Goal: Transaction & Acquisition: Purchase product/service

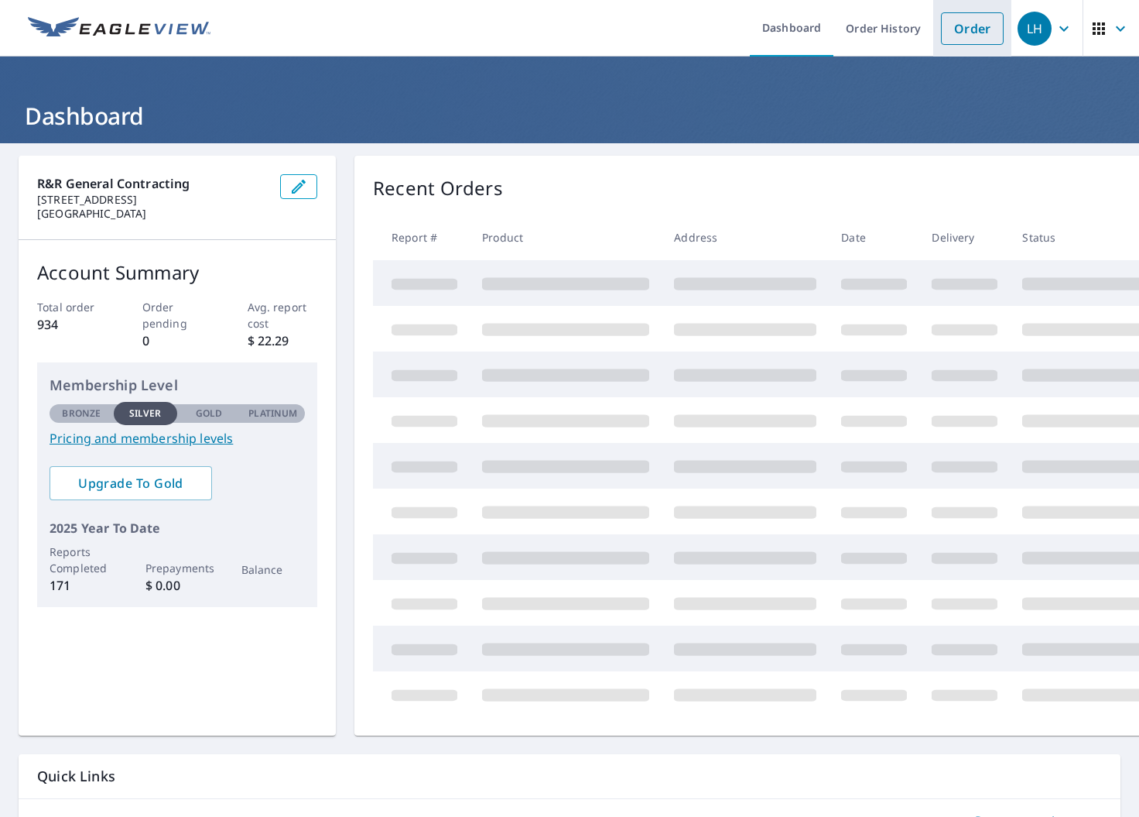
click at [981, 38] on link "Order" at bounding box center [972, 28] width 63 height 33
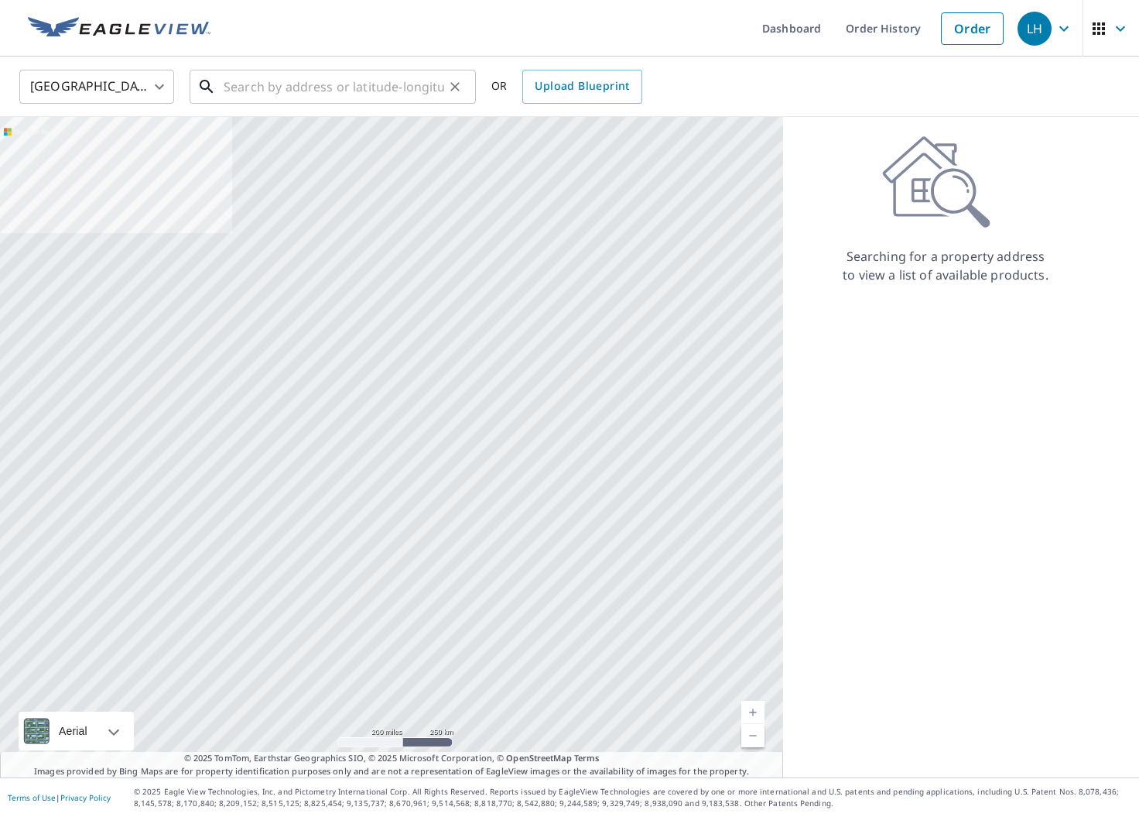
click at [368, 86] on input "text" at bounding box center [334, 86] width 221 height 43
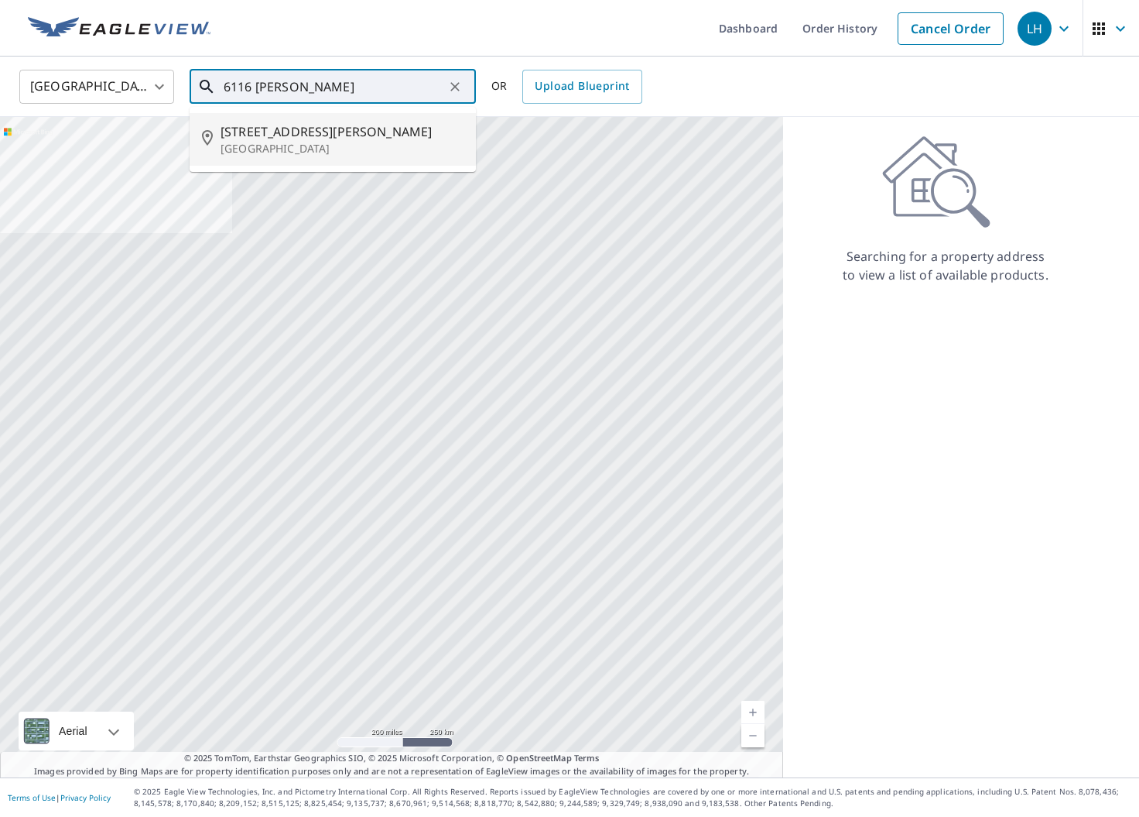
click at [352, 130] on span "[STREET_ADDRESS][PERSON_NAME]" at bounding box center [342, 131] width 243 height 19
type input "[STREET_ADDRESS][PERSON_NAME]"
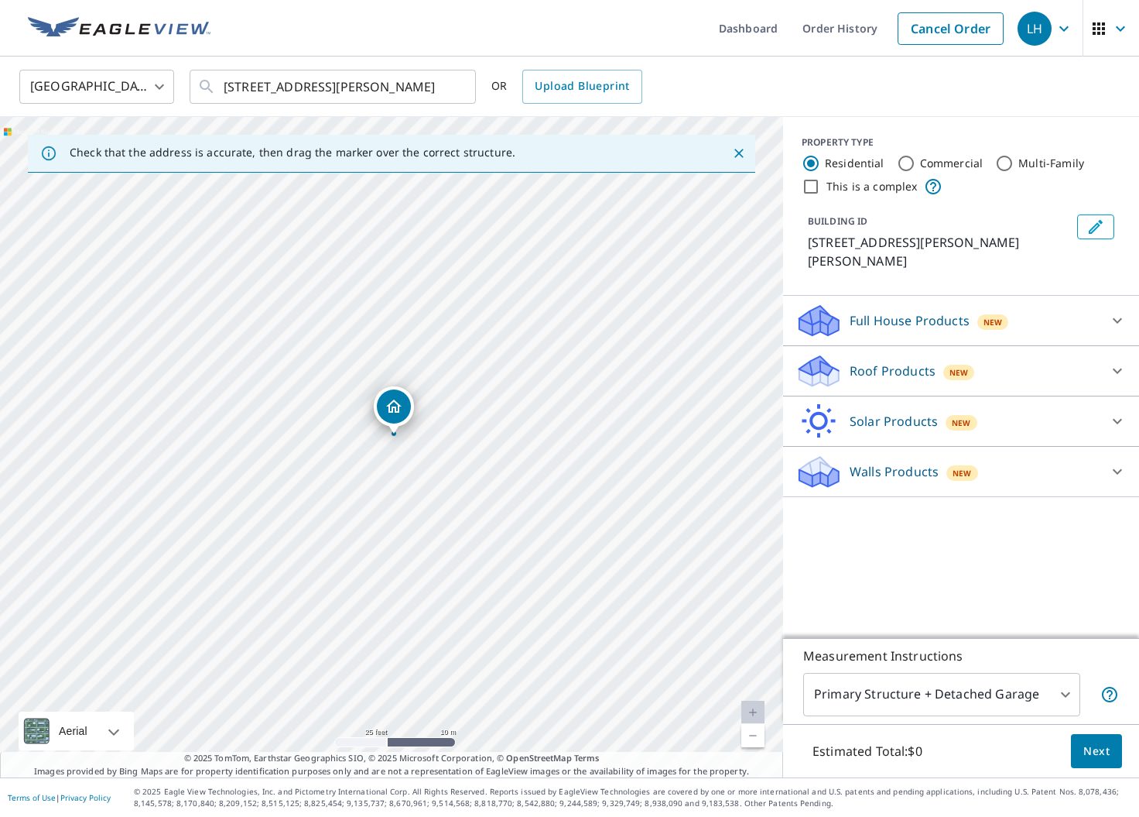
click at [836, 367] on icon at bounding box center [819, 376] width 39 height 19
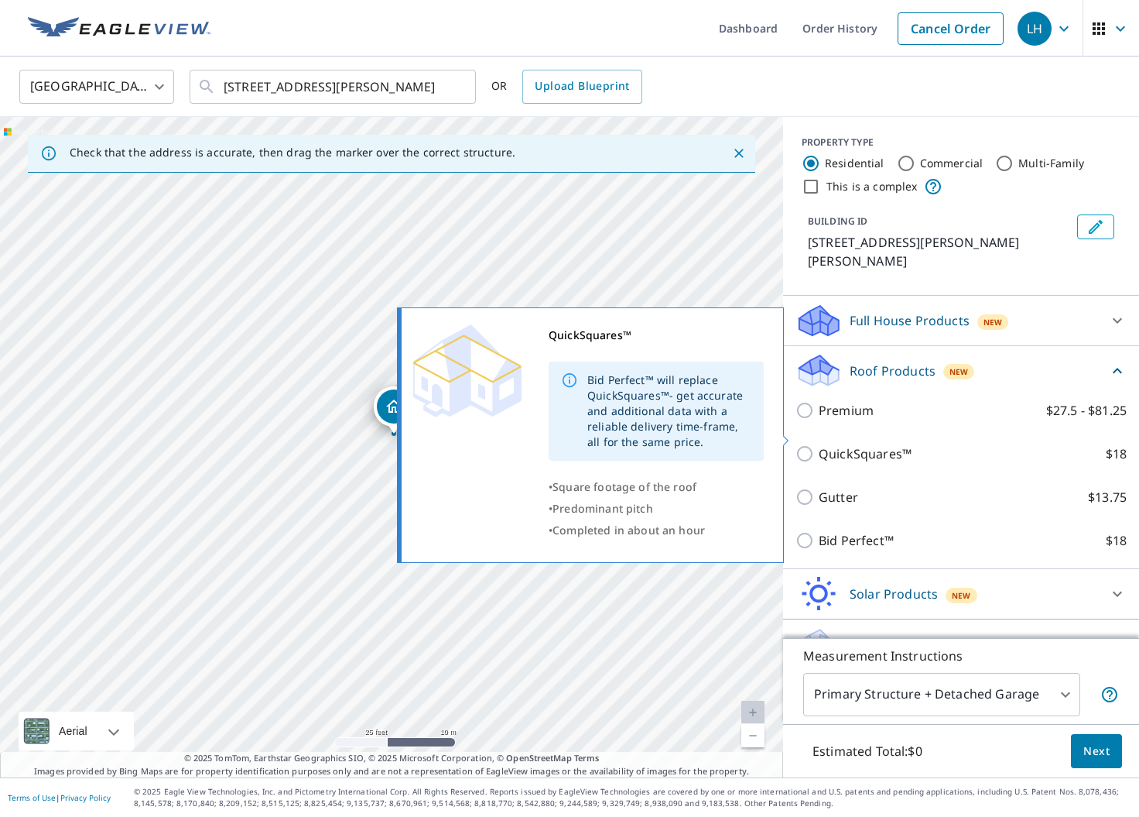
click at [808, 444] on input "QuickSquares™ $18" at bounding box center [807, 453] width 23 height 19
checkbox input "true"
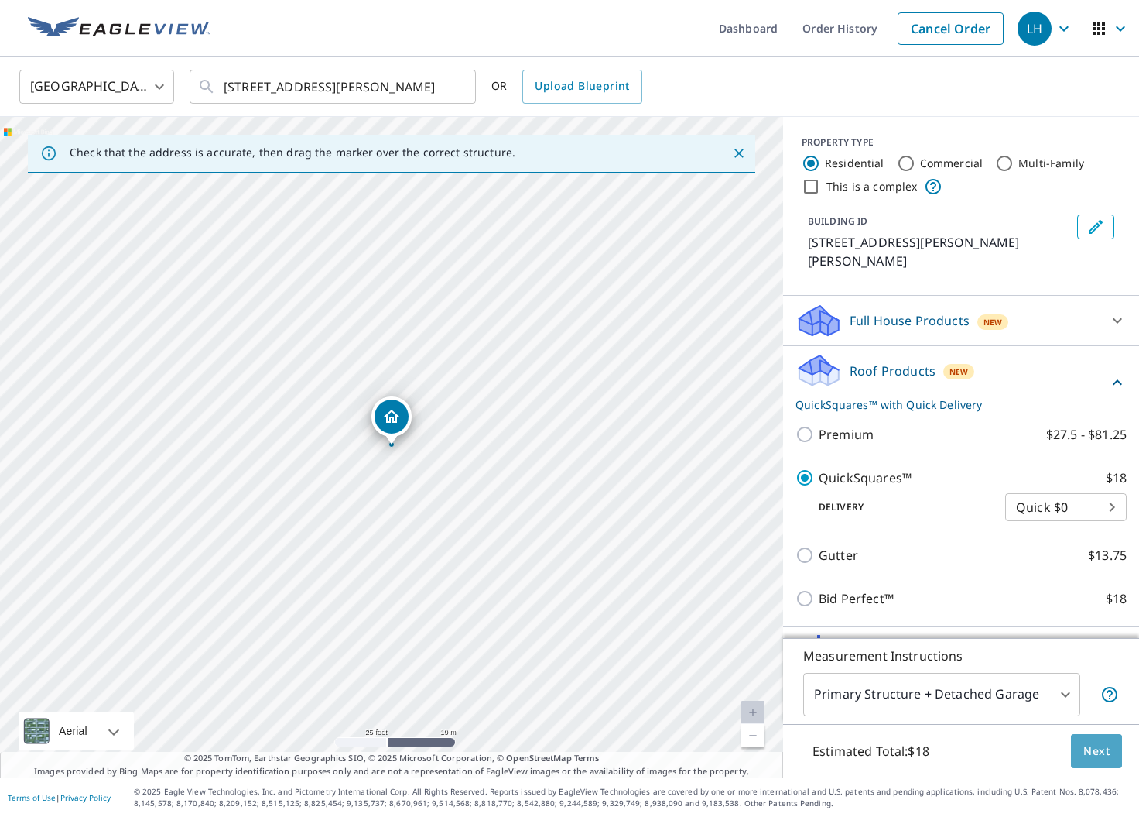
click at [1091, 751] on span "Next" at bounding box center [1097, 751] width 26 height 19
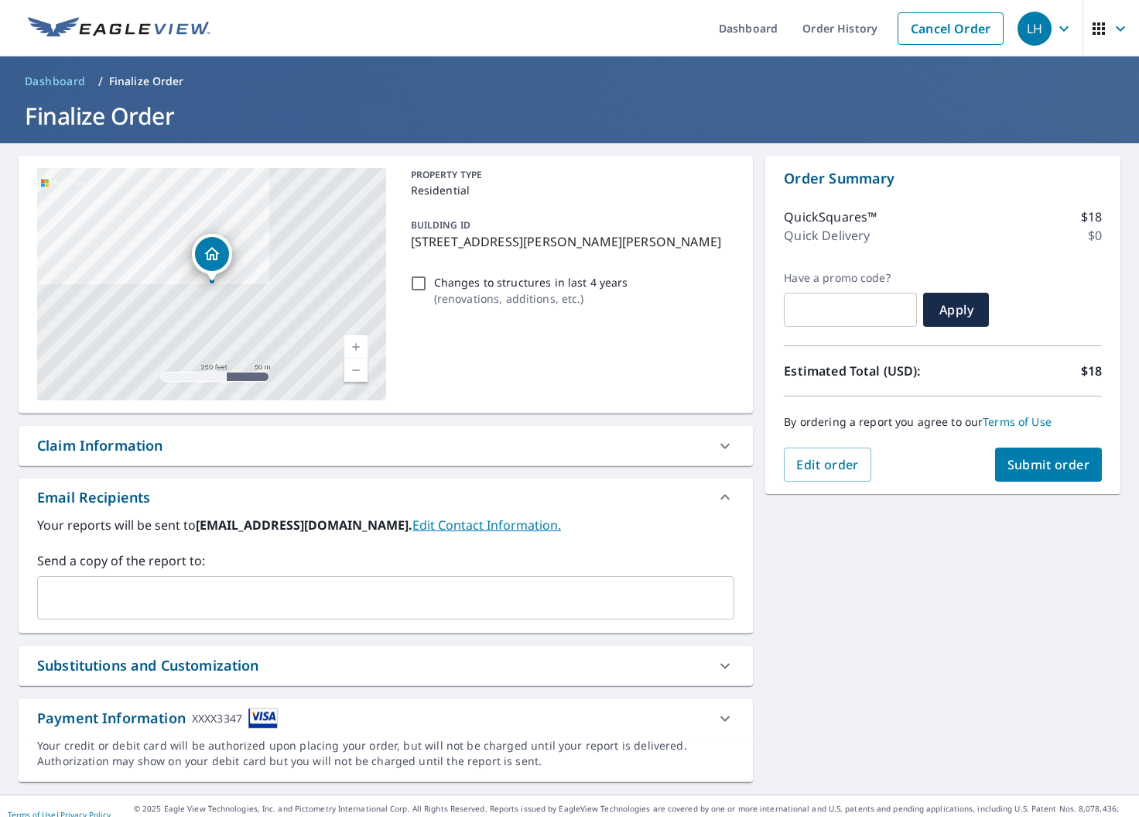
scroll to position [15, 0]
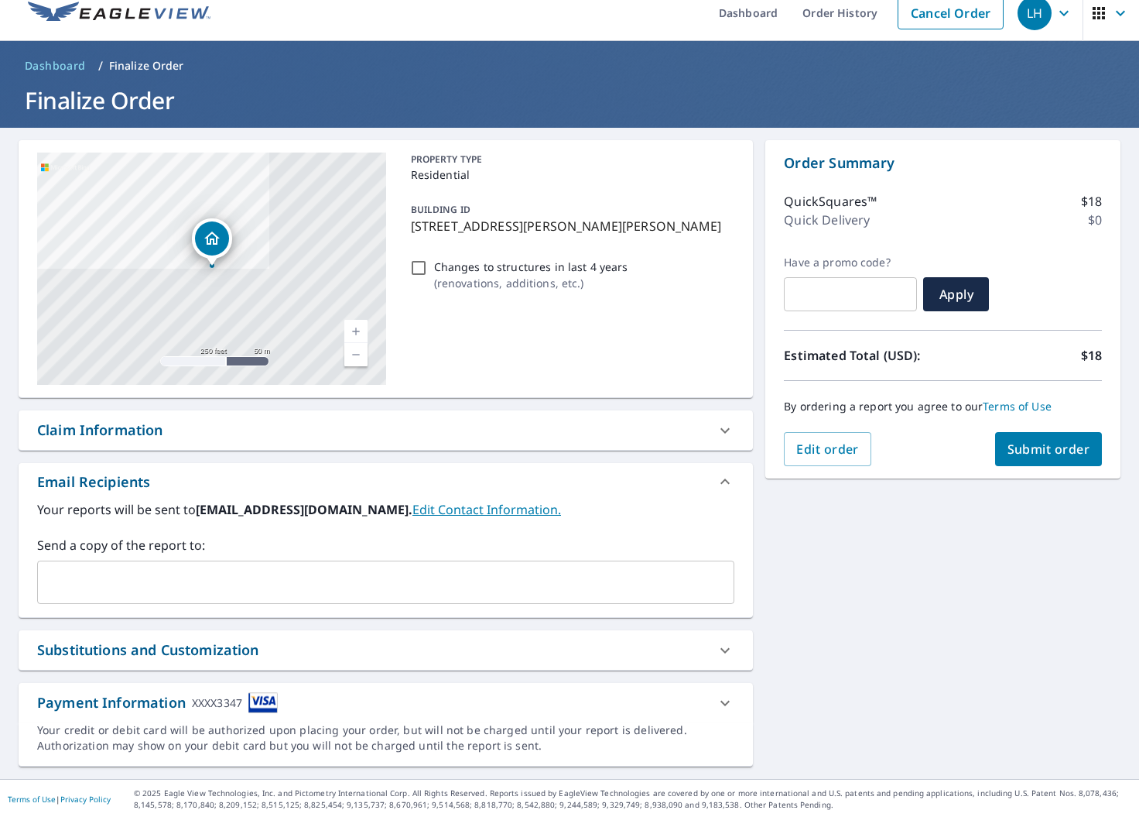
click at [1023, 464] on button "Submit order" at bounding box center [1049, 449] width 108 height 34
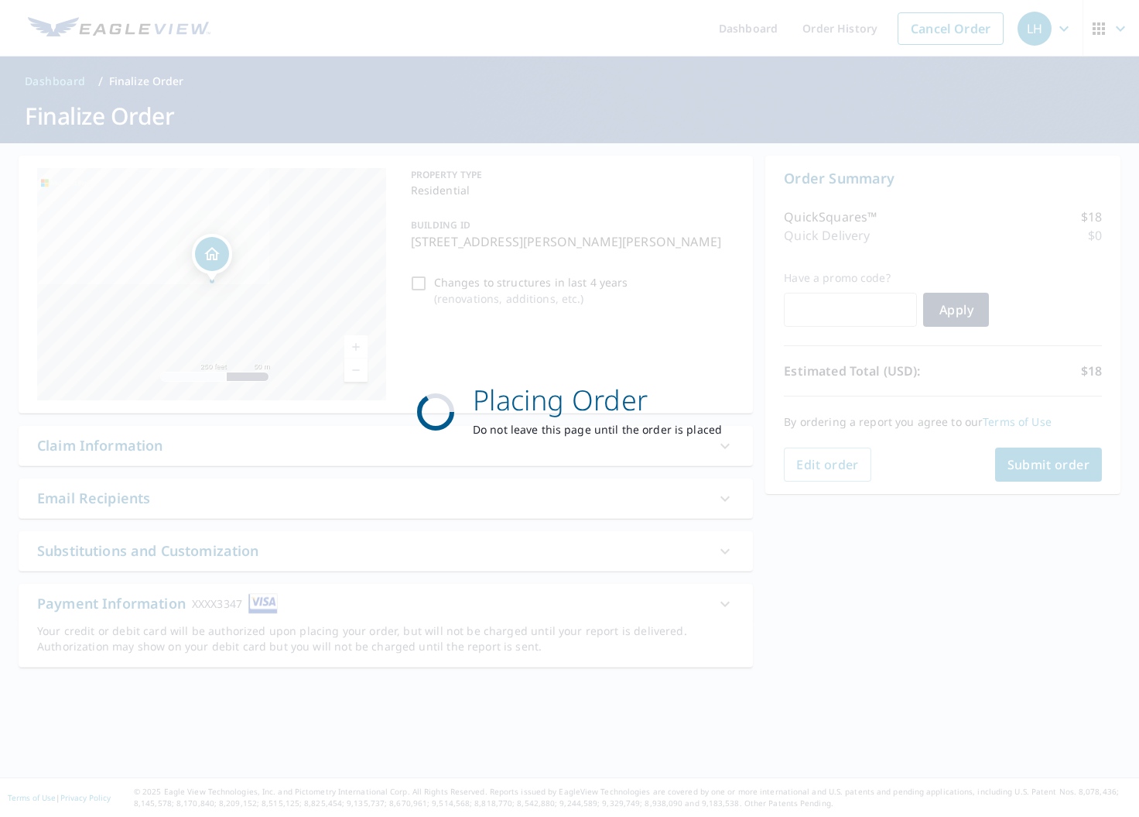
scroll to position [0, 0]
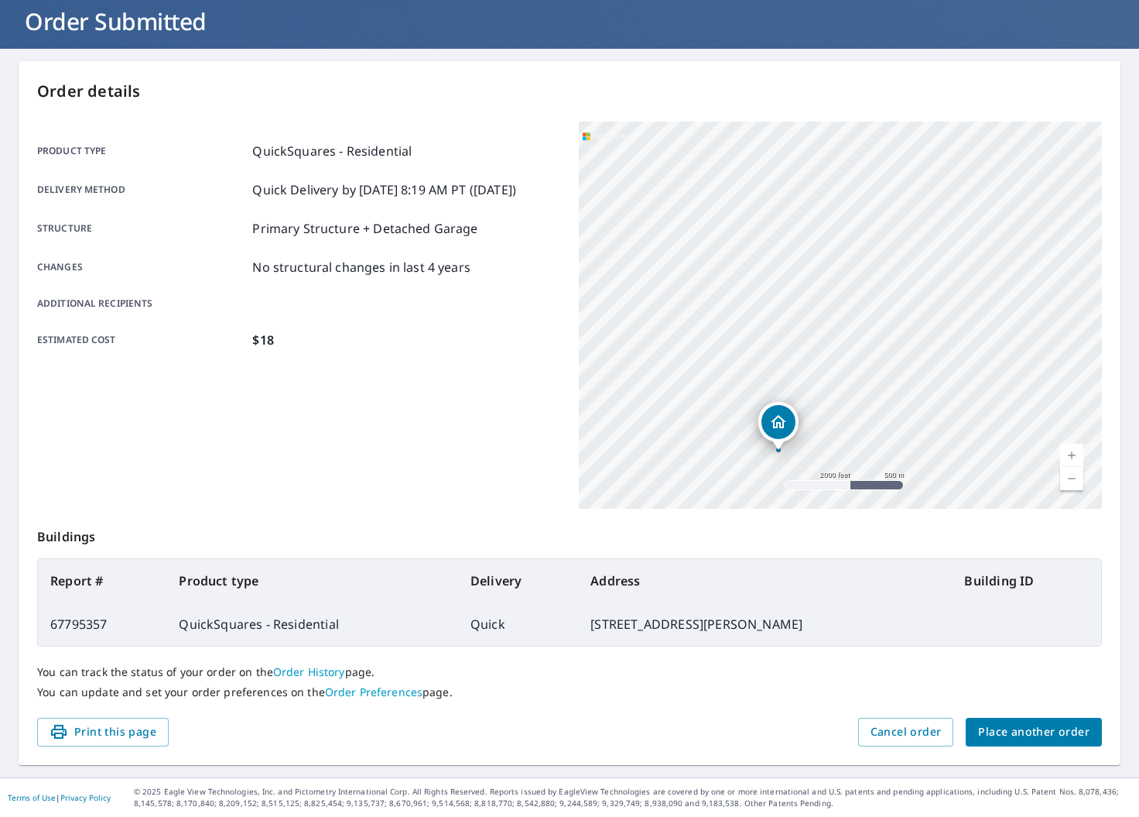
scroll to position [94, 0]
